Goal: Task Accomplishment & Management: Use online tool/utility

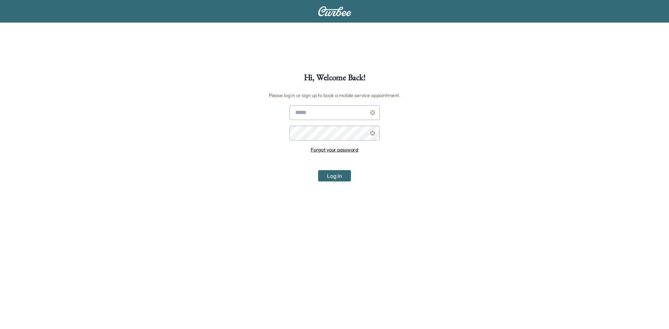
type input "**********"
click at [338, 175] on button "Log In" at bounding box center [334, 175] width 33 height 11
